Goal: Task Accomplishment & Management: Use online tool/utility

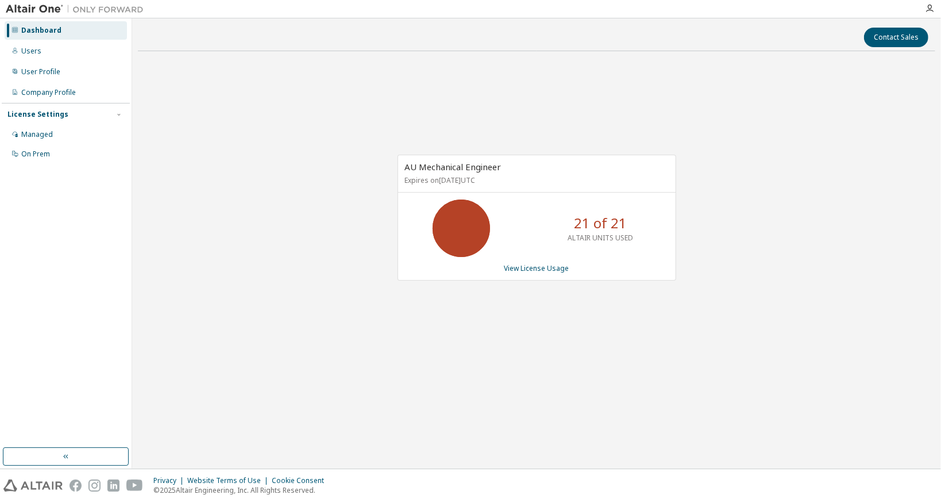
click at [523, 260] on div "AU Mechanical Engineer Expires on October 16, 2025 UTC 21 of 21 ALTAIR UNITS US…" at bounding box center [537, 218] width 279 height 126
click at [522, 263] on link "View License Usage" at bounding box center [537, 268] width 65 height 10
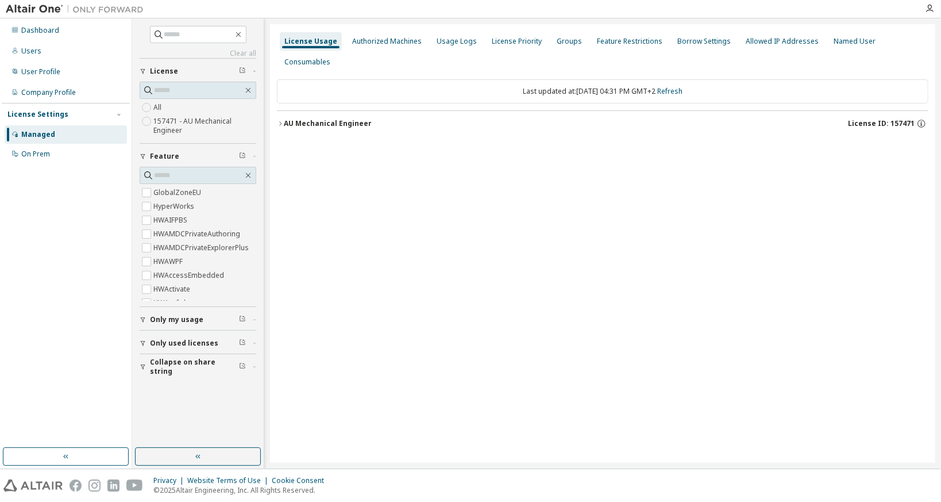
click at [164, 120] on label "157471 - AU Mechanical Engineer" at bounding box center [204, 125] width 103 height 23
click at [281, 120] on icon "button" at bounding box center [280, 123] width 7 height 7
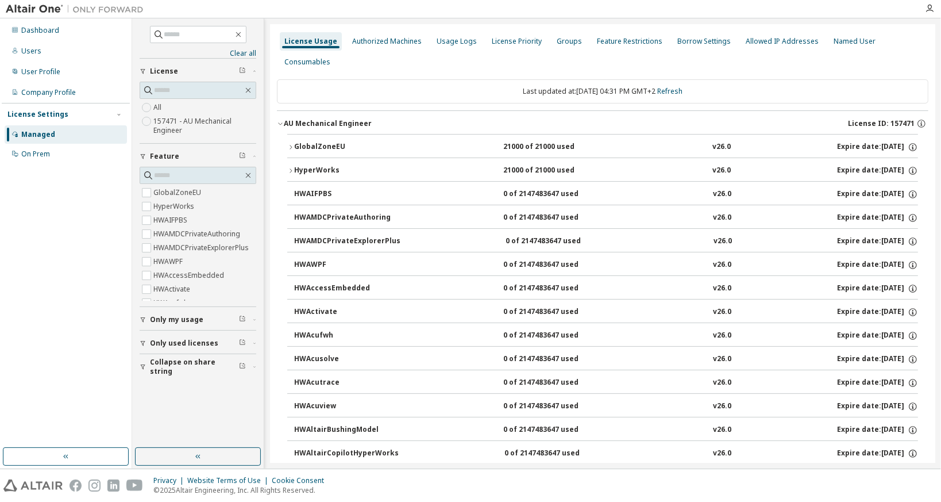
click at [292, 147] on icon "button" at bounding box center [290, 147] width 7 height 7
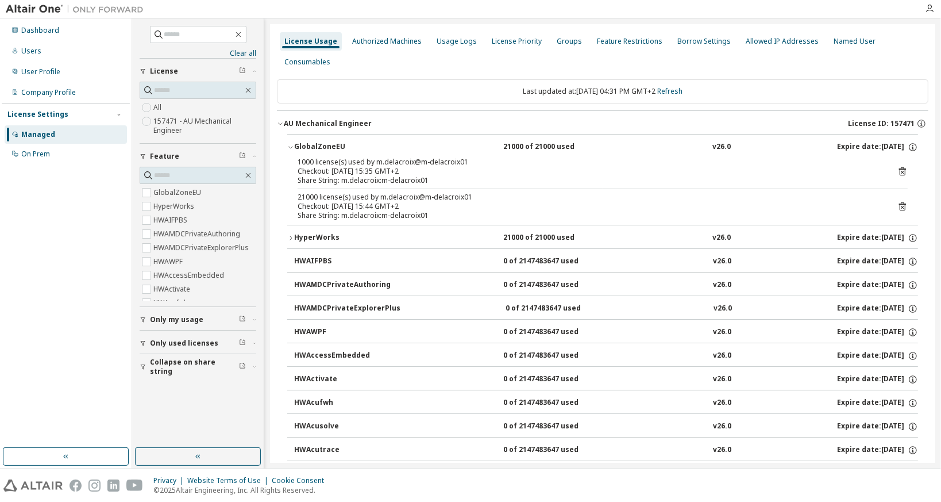
click at [900, 168] on icon at bounding box center [902, 171] width 7 height 9
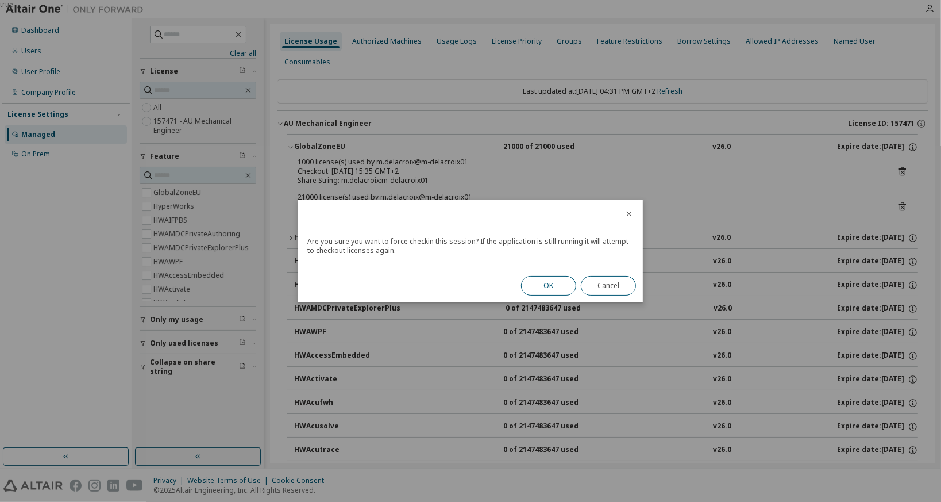
click at [554, 277] on button "OK" at bounding box center [548, 286] width 55 height 20
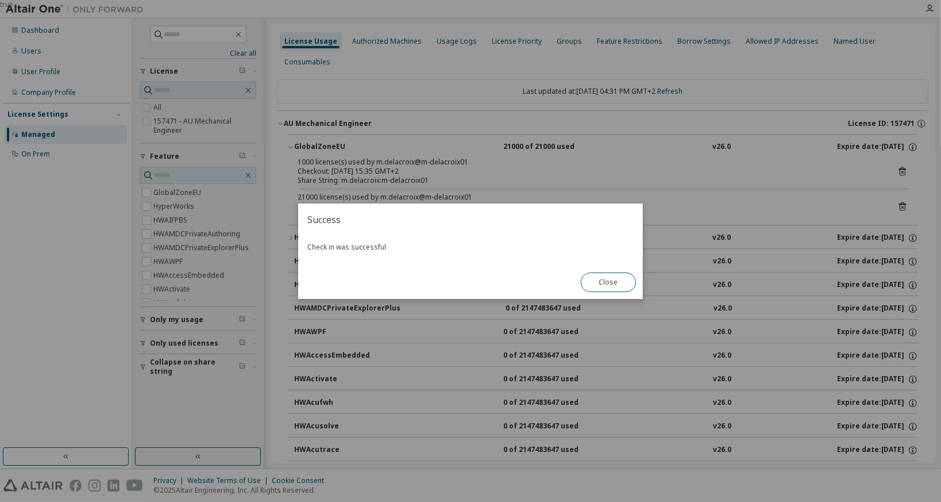
click at [630, 295] on div "Close" at bounding box center [608, 281] width 69 height 33
click at [623, 287] on button "Close" at bounding box center [608, 282] width 55 height 20
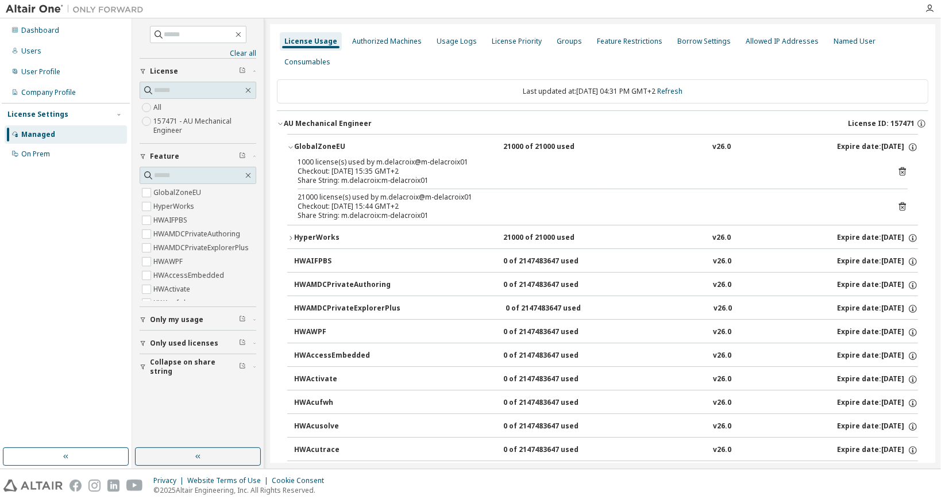
click at [899, 168] on icon at bounding box center [902, 171] width 7 height 9
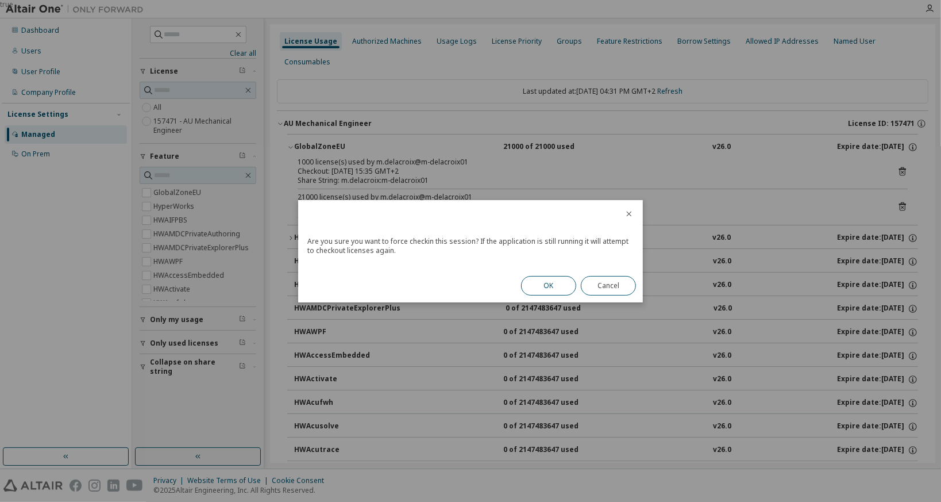
click at [543, 291] on button "OK" at bounding box center [548, 286] width 55 height 20
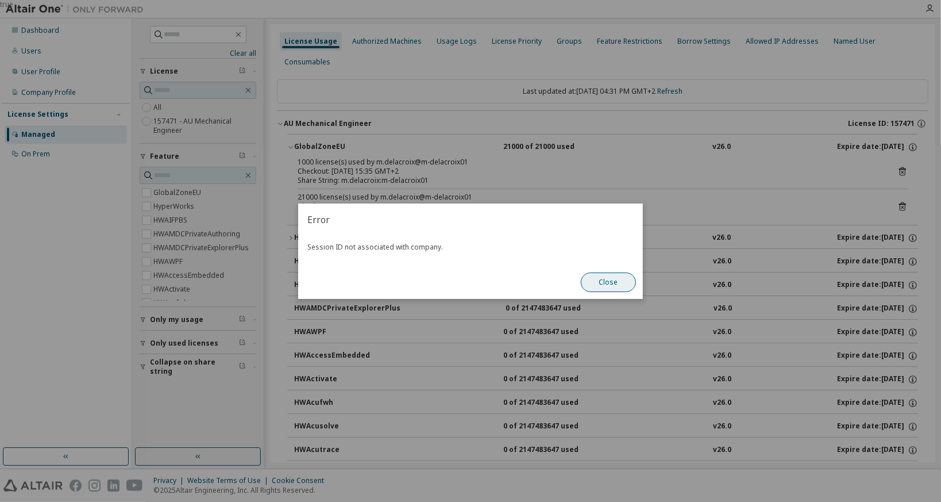
click at [616, 288] on button "Close" at bounding box center [608, 282] width 55 height 20
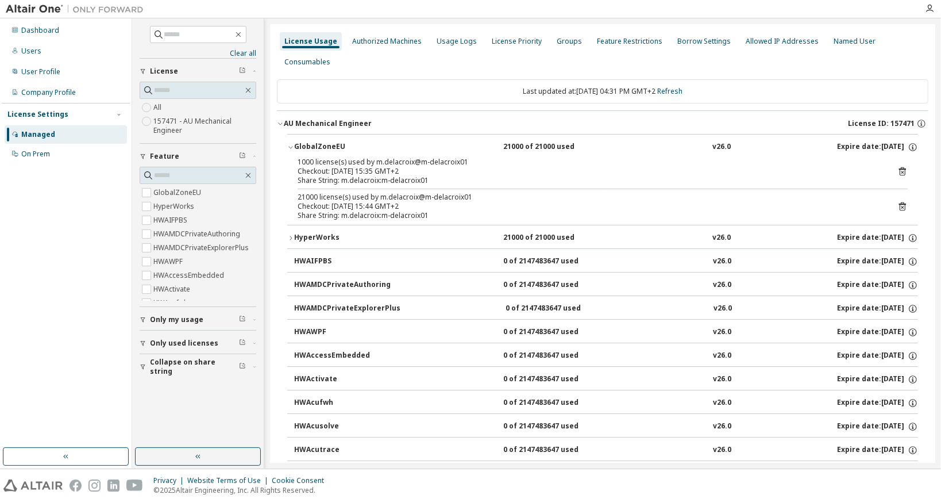
click at [892, 201] on div "21000 license(s) used by m.delacroix@m-delacroix01 Checkout: 2025-09-29 15:44 G…" at bounding box center [603, 207] width 610 height 28
click at [899, 203] on icon at bounding box center [903, 206] width 10 height 10
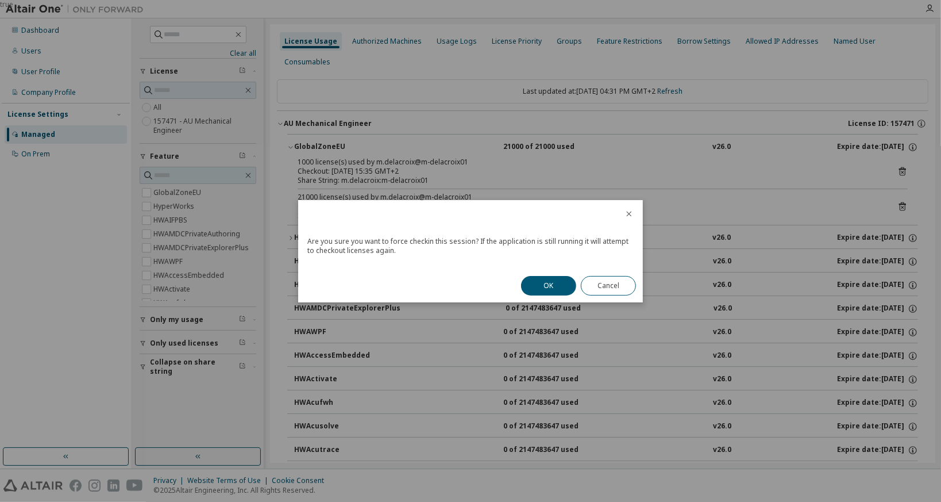
click at [544, 295] on div "OK Cancel" at bounding box center [578, 285] width 129 height 33
click at [546, 285] on button "OK" at bounding box center [548, 286] width 55 height 20
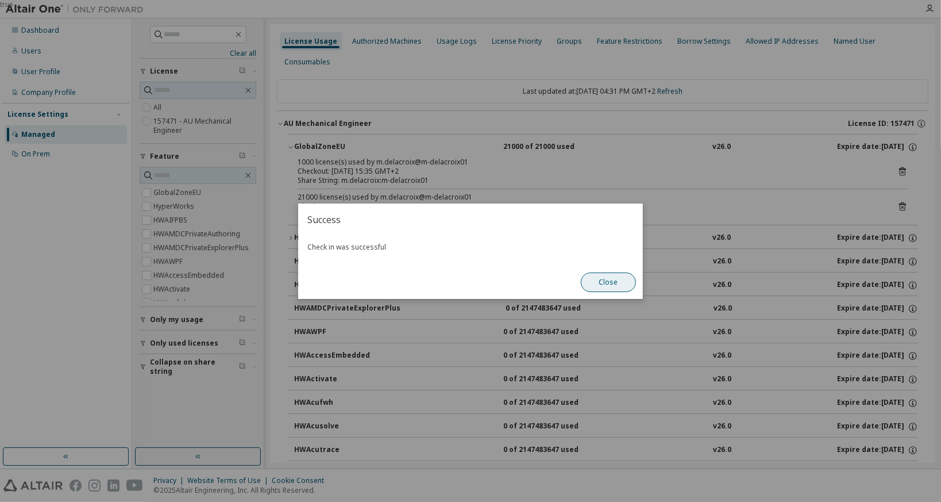
click at [595, 288] on button "Close" at bounding box center [608, 282] width 55 height 20
